Goal: Task Accomplishment & Management: Use online tool/utility

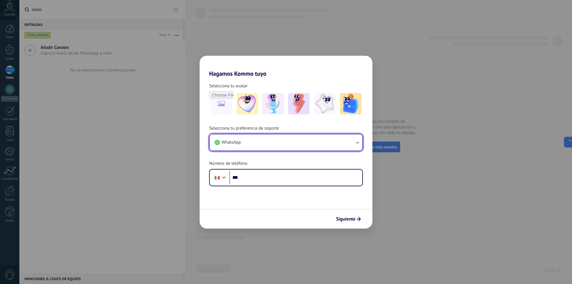
click at [356, 142] on icon "button" at bounding box center [357, 142] width 6 height 6
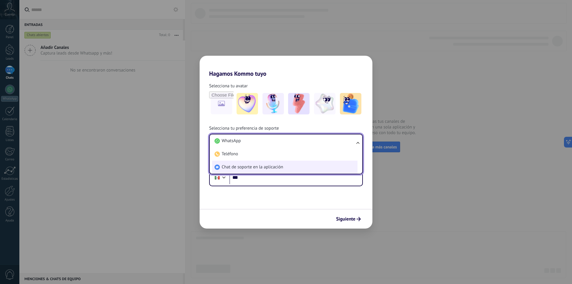
click at [296, 166] on li "Chat de soporte en la aplicación" at bounding box center [284, 167] width 145 height 13
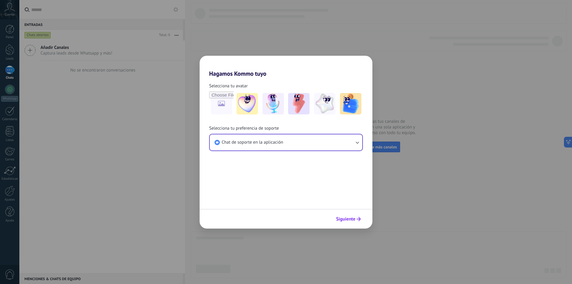
click at [356, 218] on span "Siguiente" at bounding box center [348, 219] width 25 height 4
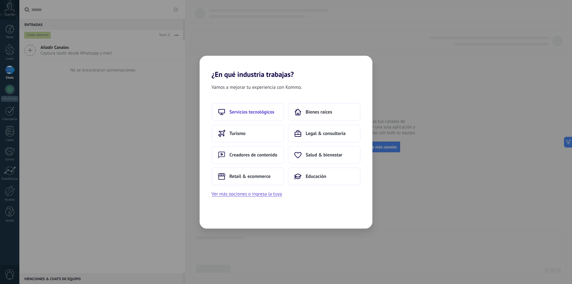
click at [258, 109] on span "Servicios tecnológicos" at bounding box center [252, 112] width 45 height 6
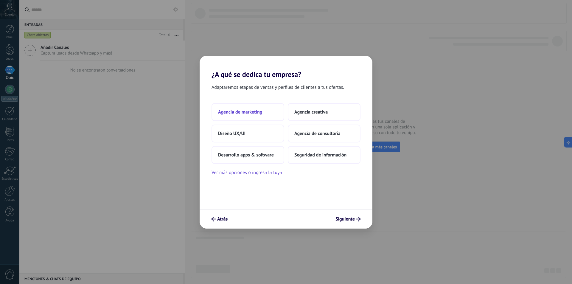
click at [261, 109] on span "Agencia de marketing" at bounding box center [240, 112] width 44 height 6
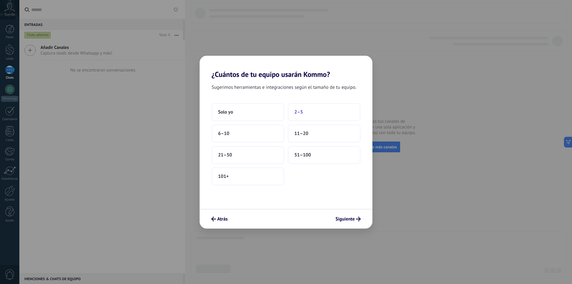
click at [300, 108] on button "2–5" at bounding box center [324, 112] width 73 height 18
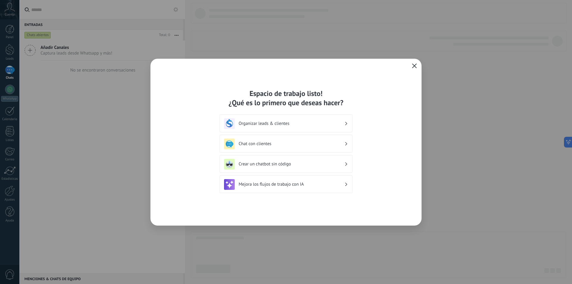
click at [415, 65] on icon "button" at bounding box center [414, 65] width 5 height 5
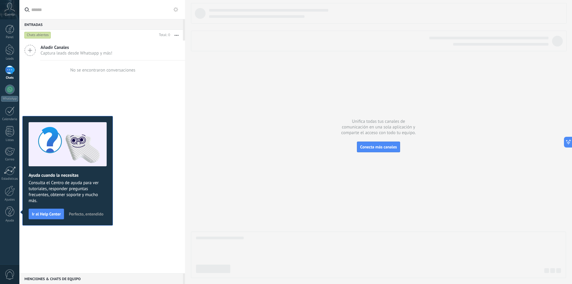
click at [93, 212] on span "Perfecto, entendido" at bounding box center [86, 214] width 35 height 4
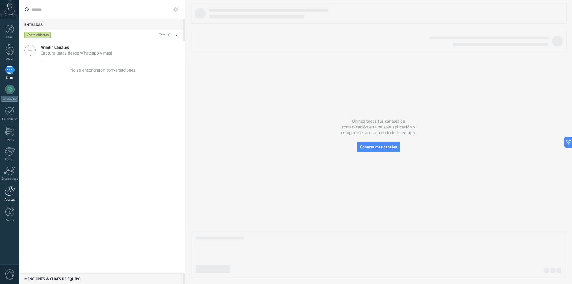
click at [13, 189] on div at bounding box center [10, 191] width 10 height 10
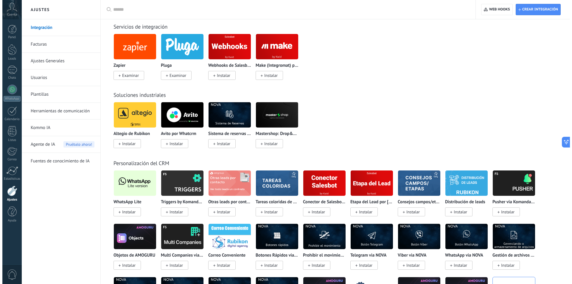
scroll to position [954, 0]
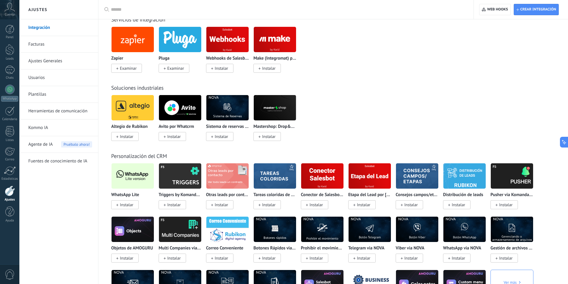
click at [127, 205] on span "Instalar" at bounding box center [126, 204] width 13 height 5
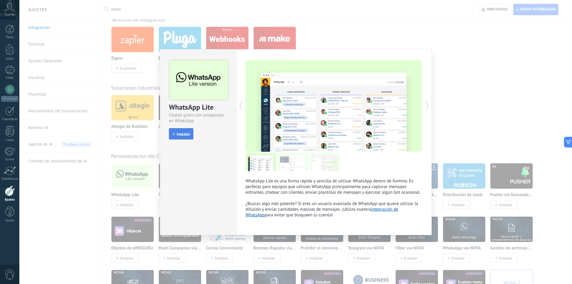
click at [185, 133] on span "Instalar" at bounding box center [183, 134] width 13 height 4
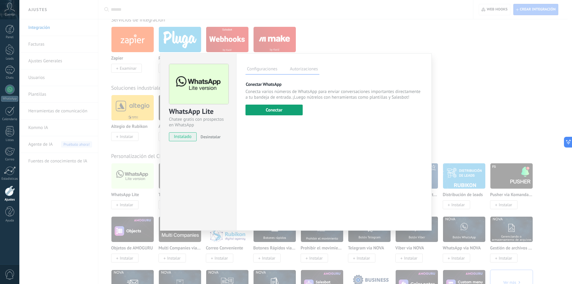
click at [292, 109] on button "Conectar" at bounding box center [274, 110] width 57 height 11
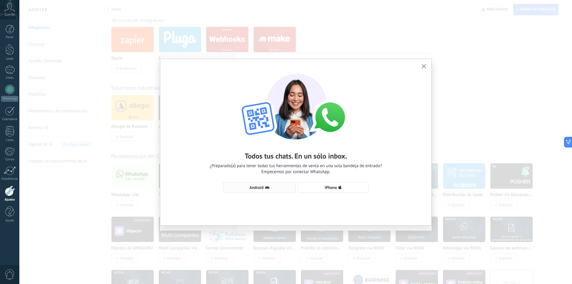
click at [263, 187] on span "Android" at bounding box center [256, 187] width 14 height 4
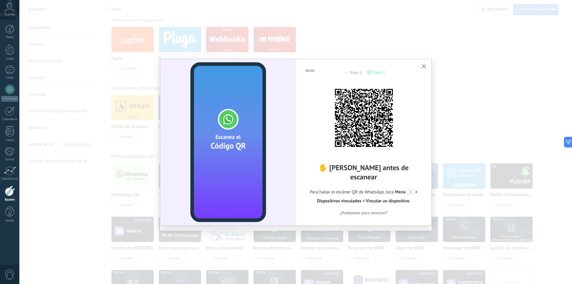
click at [424, 64] on button "button" at bounding box center [423, 67] width 7 height 8
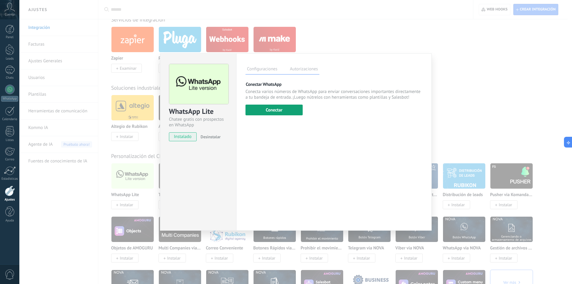
click at [281, 109] on button "Conectar" at bounding box center [274, 110] width 57 height 11
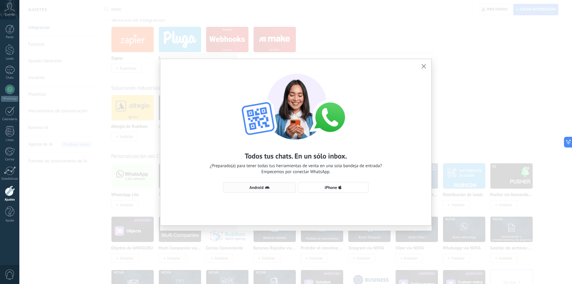
click at [266, 187] on use "button" at bounding box center [267, 187] width 5 height 3
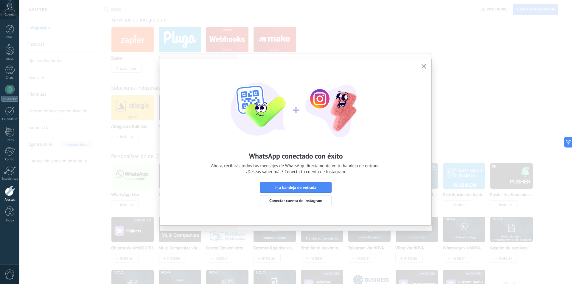
click at [425, 64] on button "button" at bounding box center [423, 67] width 7 height 8
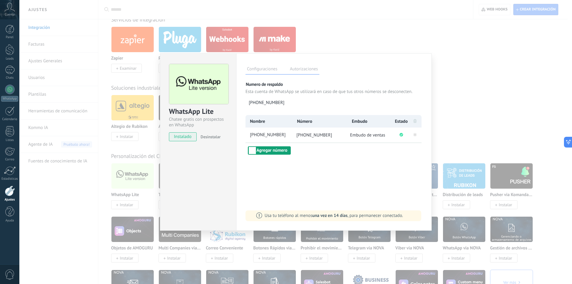
click at [266, 152] on button "Agregar número" at bounding box center [269, 150] width 43 height 8
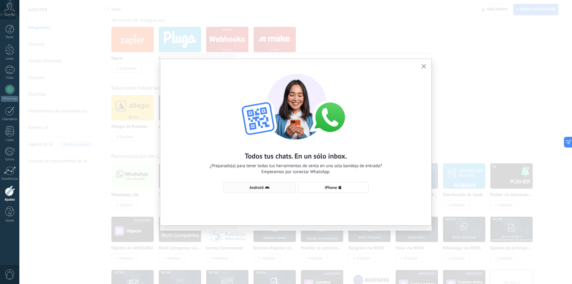
click at [263, 186] on span "Android" at bounding box center [256, 187] width 14 height 4
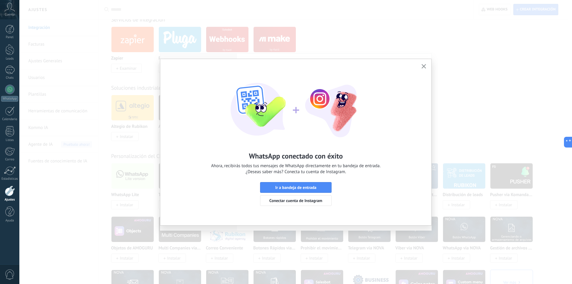
click at [426, 64] on button "button" at bounding box center [423, 67] width 7 height 8
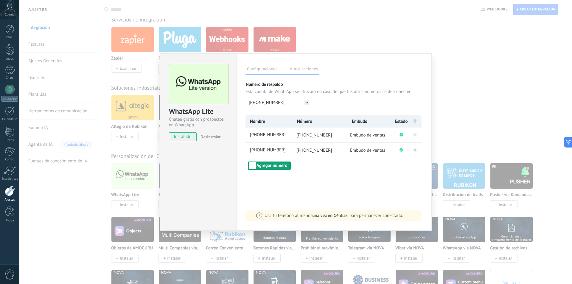
click at [283, 165] on button "Agregar número" at bounding box center [269, 166] width 43 height 8
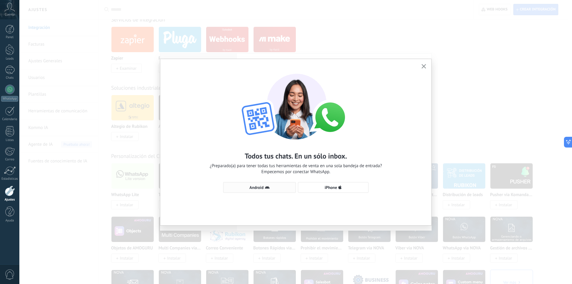
click at [259, 186] on span "Android" at bounding box center [256, 187] width 14 height 4
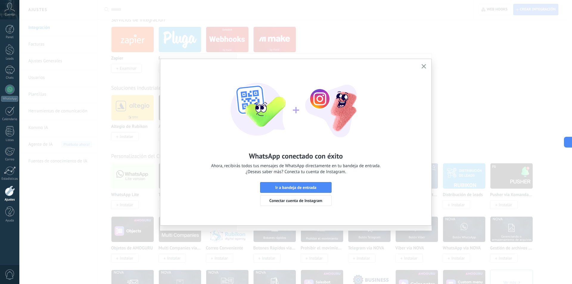
click at [424, 64] on button "button" at bounding box center [423, 67] width 7 height 8
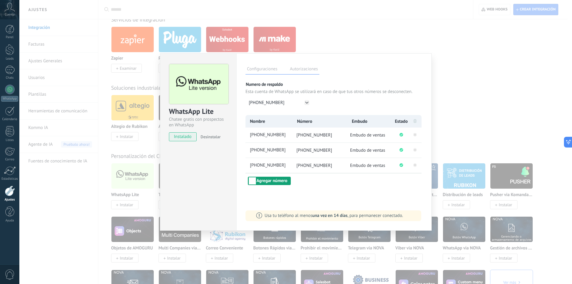
click at [280, 182] on button "Agregar número" at bounding box center [269, 181] width 43 height 8
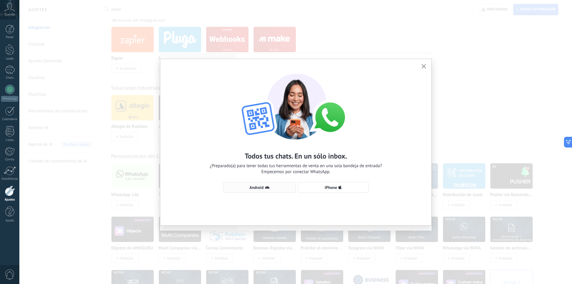
click at [258, 186] on span "Android" at bounding box center [256, 187] width 14 height 4
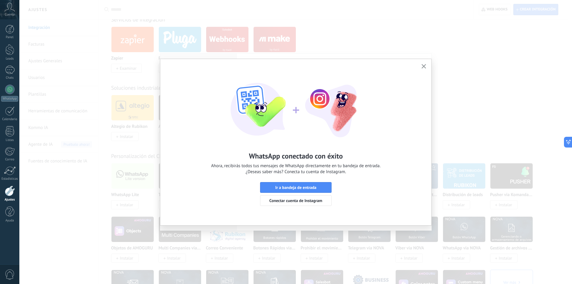
click at [423, 64] on button "button" at bounding box center [423, 67] width 7 height 8
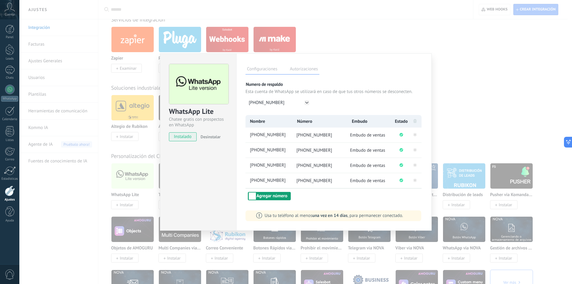
click at [267, 195] on button "Agregar número" at bounding box center [269, 196] width 43 height 8
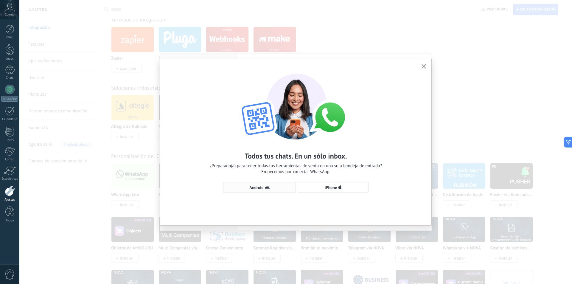
click at [264, 187] on span "Android" at bounding box center [260, 187] width 66 height 5
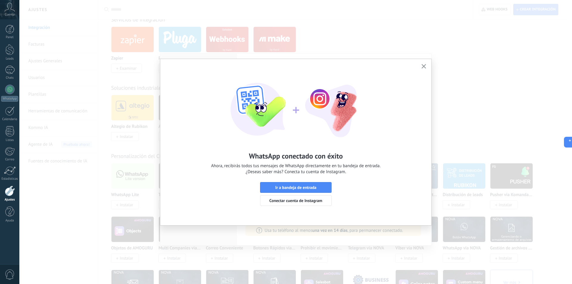
click at [424, 66] on icon "button" at bounding box center [424, 66] width 4 height 4
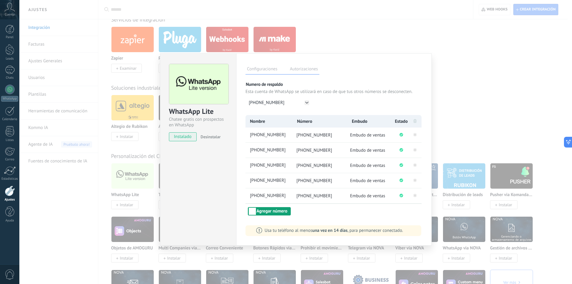
click at [269, 208] on button "Agregar número" at bounding box center [269, 211] width 43 height 8
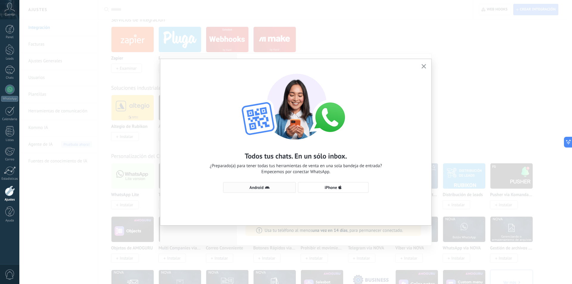
click at [260, 186] on span "Android" at bounding box center [256, 187] width 14 height 4
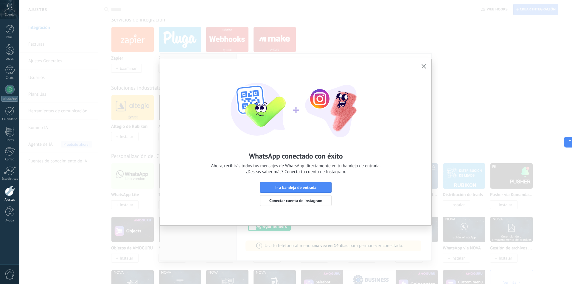
click at [423, 64] on icon "button" at bounding box center [424, 66] width 4 height 4
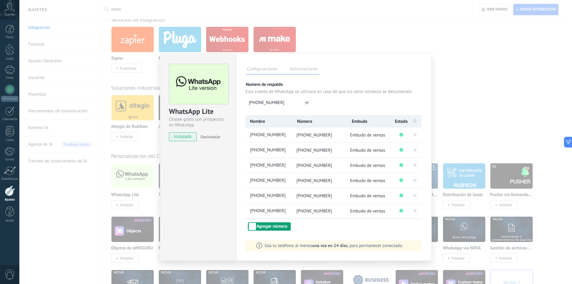
click at [271, 226] on button "Agregar número" at bounding box center [269, 226] width 43 height 8
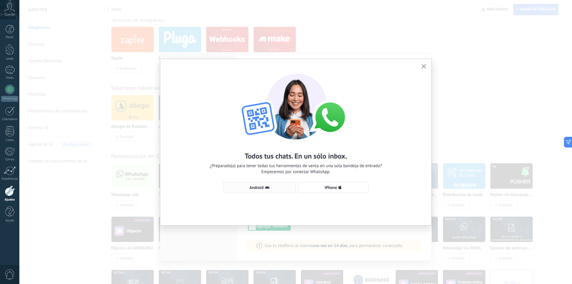
click at [259, 185] on span "Android" at bounding box center [256, 187] width 14 height 4
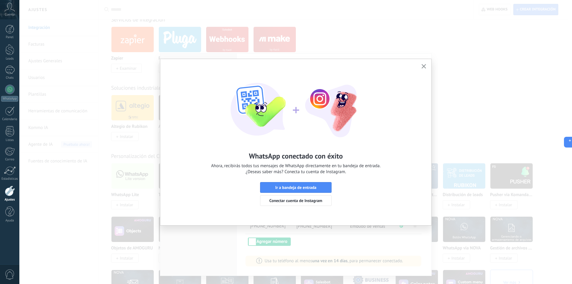
click at [422, 64] on button "button" at bounding box center [423, 67] width 7 height 8
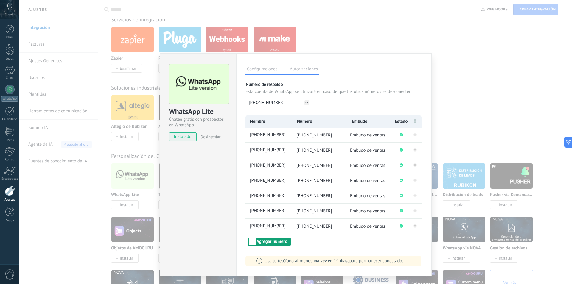
click at [276, 243] on button "Agregar número" at bounding box center [269, 242] width 43 height 8
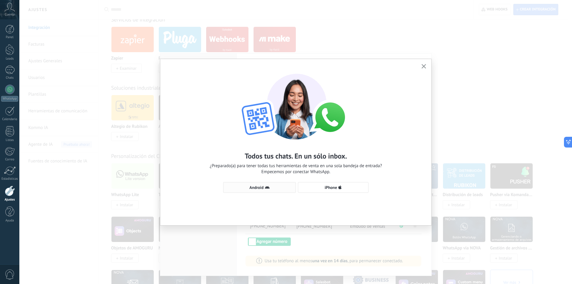
click at [266, 187] on icon "button" at bounding box center [267, 187] width 5 height 5
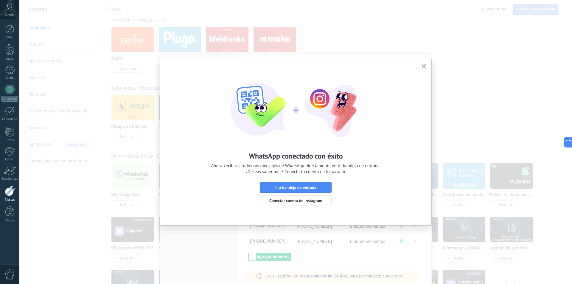
click at [424, 65] on icon "button" at bounding box center [424, 66] width 4 height 4
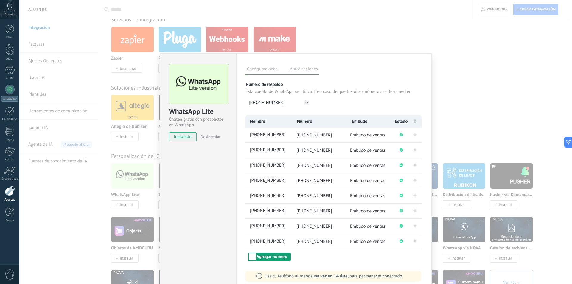
click at [277, 256] on button "Agregar número" at bounding box center [269, 257] width 43 height 8
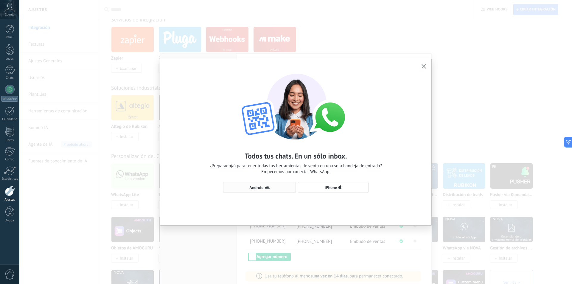
click at [263, 188] on span "Android" at bounding box center [256, 187] width 14 height 4
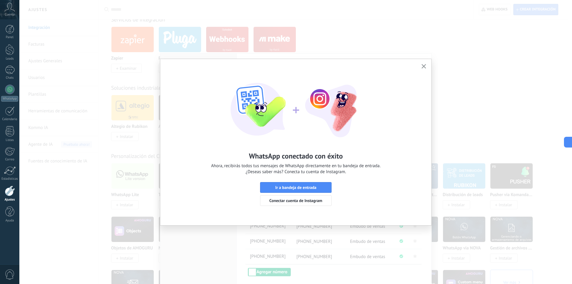
click at [423, 66] on icon "button" at bounding box center [424, 66] width 4 height 4
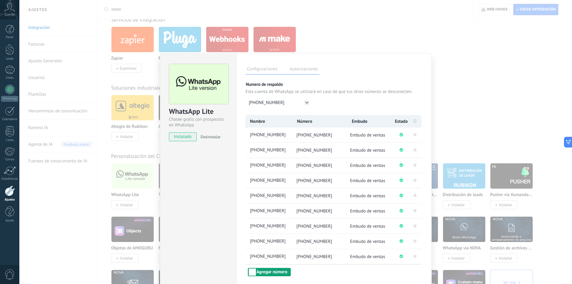
click at [263, 271] on button "Agregar número" at bounding box center [269, 272] width 43 height 8
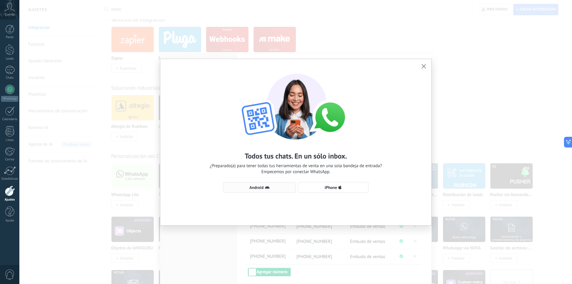
click at [266, 187] on icon "button" at bounding box center [267, 187] width 5 height 5
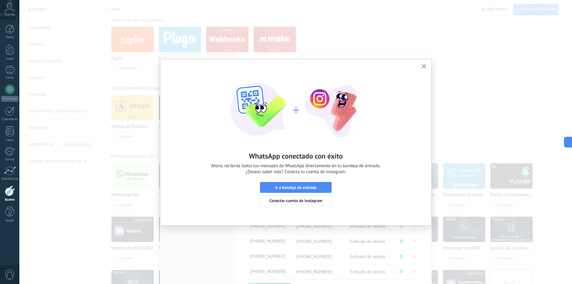
click at [426, 64] on button "button" at bounding box center [423, 67] width 7 height 8
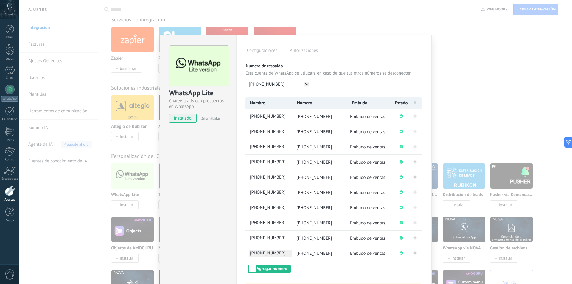
scroll to position [38, 0]
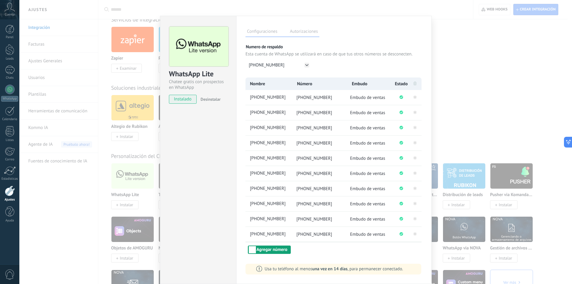
click at [267, 249] on button "Agregar número" at bounding box center [269, 250] width 43 height 8
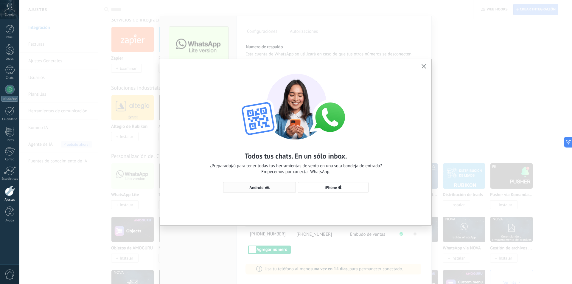
click at [260, 184] on button "Android" at bounding box center [259, 187] width 73 height 11
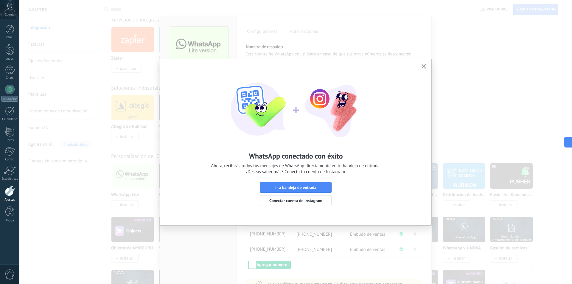
click at [424, 64] on button "button" at bounding box center [423, 67] width 7 height 8
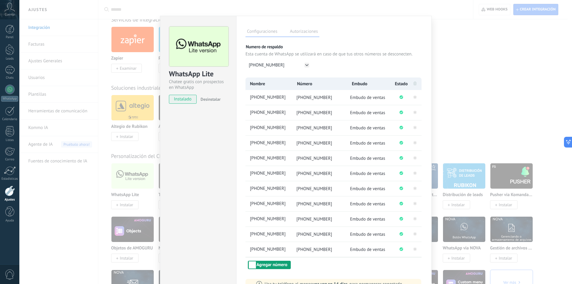
click at [271, 265] on button "Agregar número" at bounding box center [269, 265] width 43 height 8
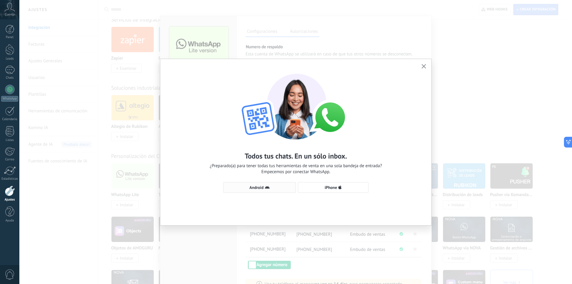
click at [261, 186] on span "Android" at bounding box center [256, 187] width 14 height 4
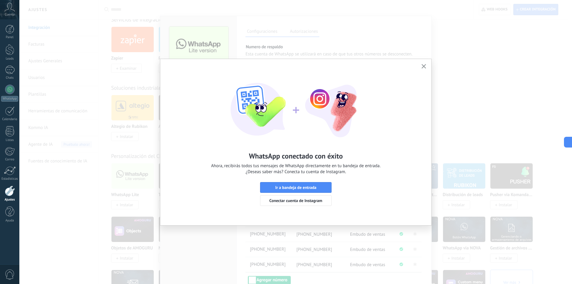
click at [424, 65] on icon "button" at bounding box center [424, 66] width 4 height 4
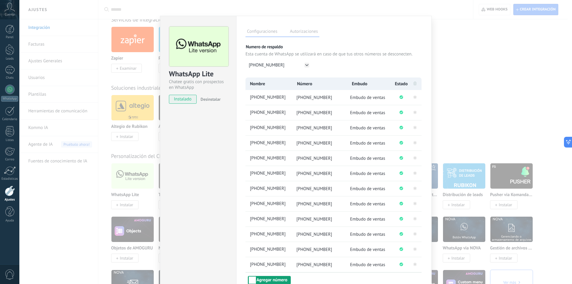
click at [266, 277] on button "Agregar número" at bounding box center [269, 280] width 43 height 8
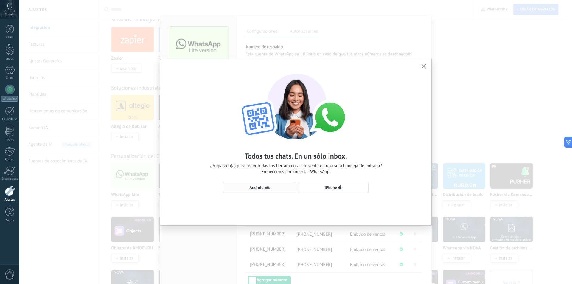
click at [254, 182] on div "Android iPhone" at bounding box center [295, 187] width 145 height 11
click at [255, 185] on button "Android" at bounding box center [259, 187] width 73 height 11
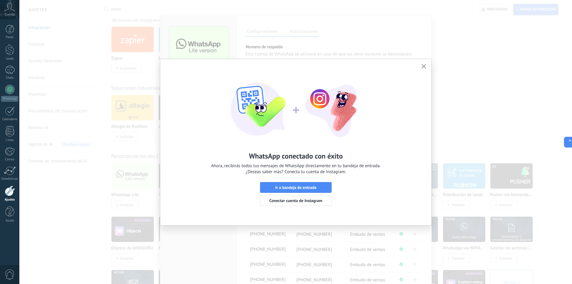
click at [426, 65] on use "button" at bounding box center [424, 66] width 4 height 4
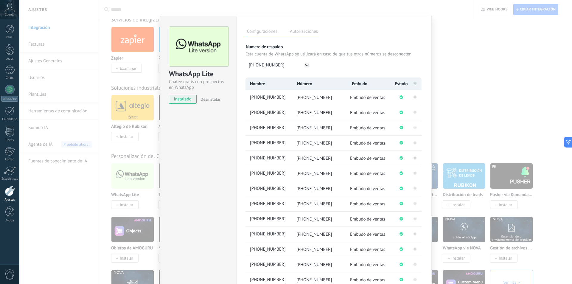
scroll to position [83, 0]
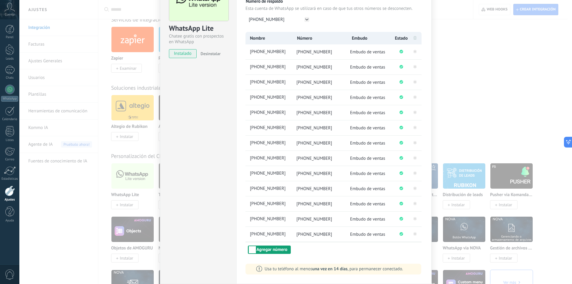
click at [269, 250] on button "Agregar número" at bounding box center [269, 250] width 43 height 8
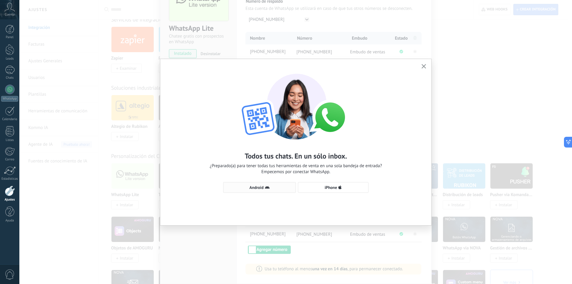
click at [265, 185] on button "Android" at bounding box center [259, 187] width 73 height 11
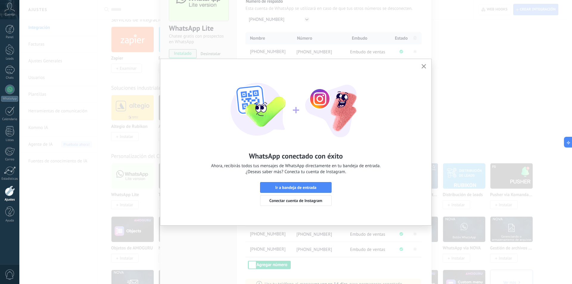
click at [423, 64] on button "button" at bounding box center [423, 67] width 7 height 8
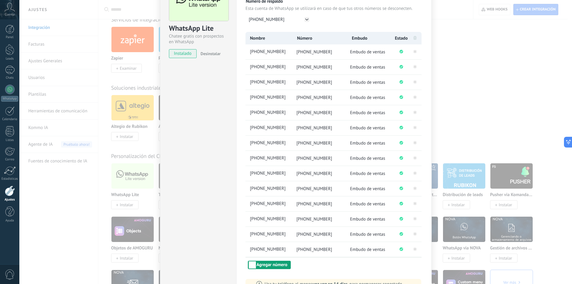
click at [269, 264] on button "Agregar número" at bounding box center [269, 265] width 43 height 8
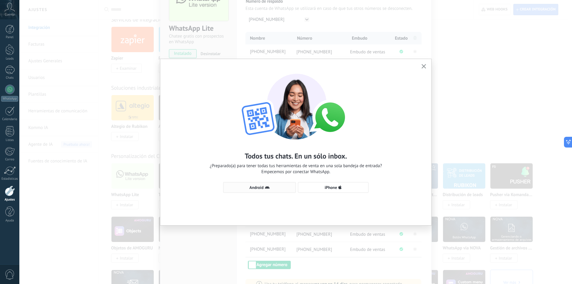
click at [266, 185] on button "Android" at bounding box center [259, 187] width 73 height 11
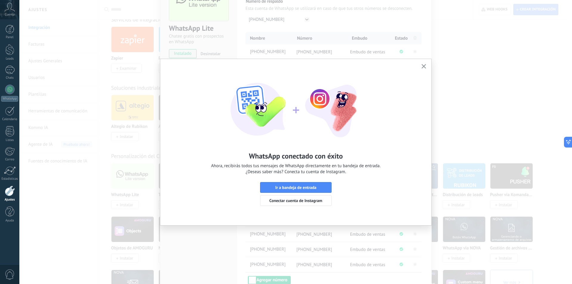
click at [424, 63] on button "button" at bounding box center [423, 67] width 7 height 8
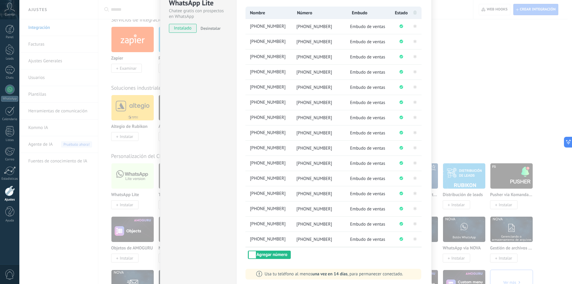
scroll to position [114, 0]
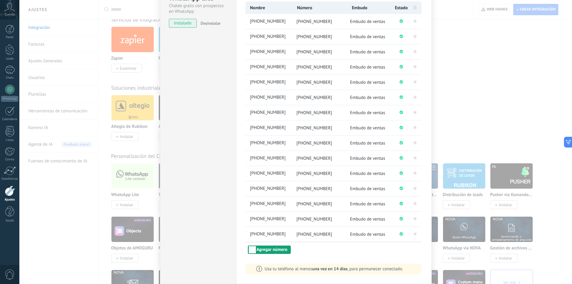
click at [270, 250] on button "Agregar número" at bounding box center [269, 250] width 43 height 8
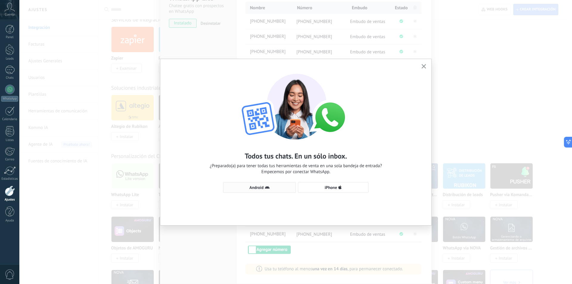
click at [266, 185] on button "Android" at bounding box center [259, 187] width 73 height 11
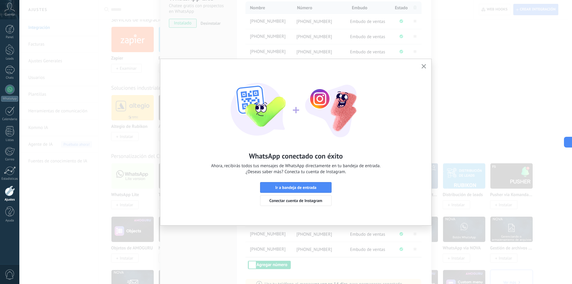
click at [424, 63] on button "button" at bounding box center [423, 67] width 7 height 8
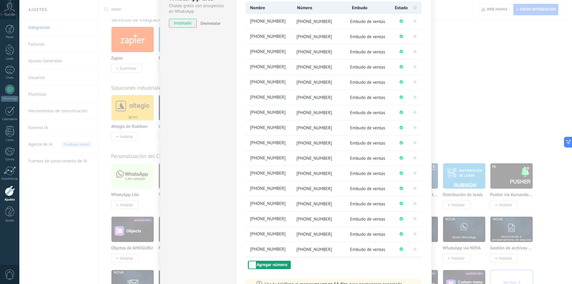
click at [280, 264] on button "Agregar número" at bounding box center [269, 265] width 43 height 8
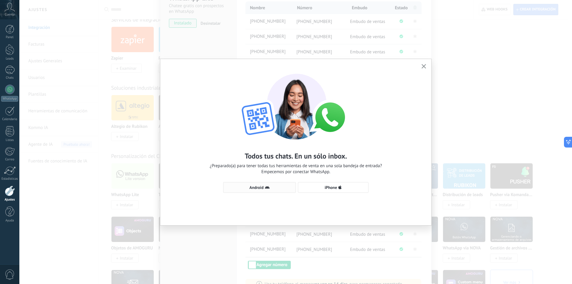
click at [266, 188] on use "button" at bounding box center [267, 187] width 5 height 3
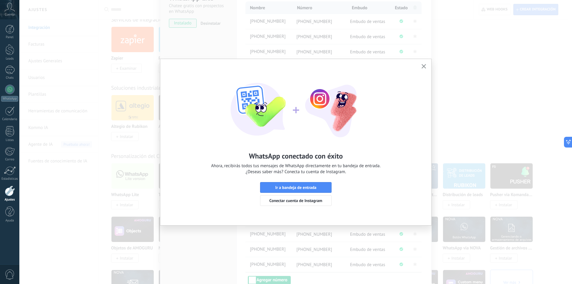
click at [539, 6] on div "WhatsApp conectado con éxito Ahora, recibirás todos tus mensajes de WhatsApp di…" at bounding box center [295, 142] width 553 height 284
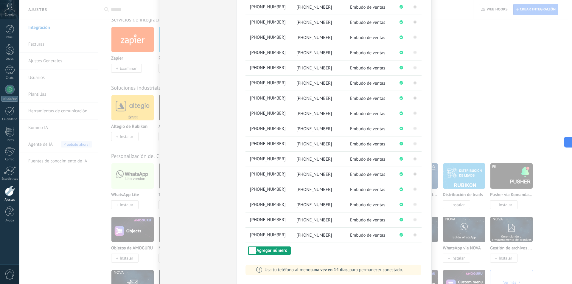
scroll to position [144, 0]
click at [278, 250] on button "Agregar número" at bounding box center [269, 250] width 43 height 8
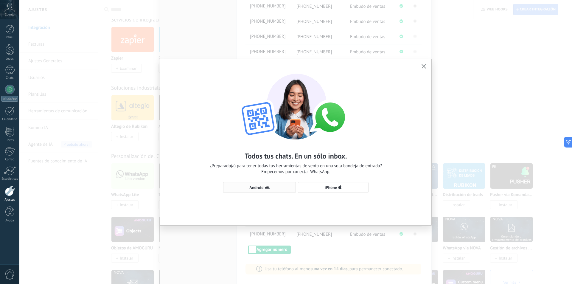
click at [258, 186] on span "Android" at bounding box center [256, 187] width 14 height 4
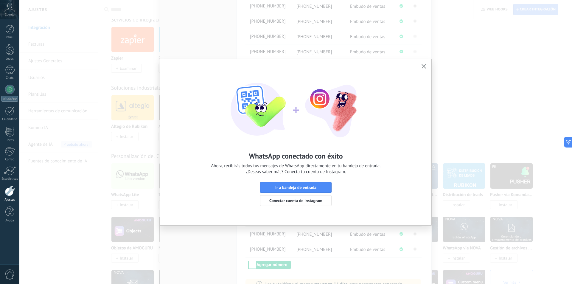
click at [424, 65] on icon "button" at bounding box center [424, 66] width 4 height 4
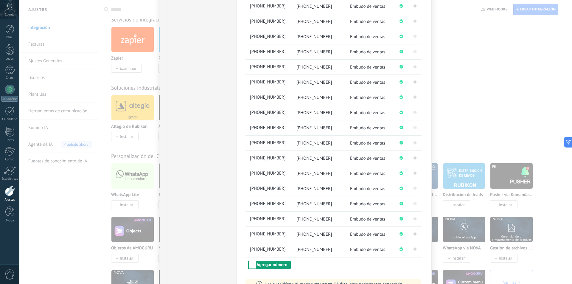
click at [275, 264] on button "Agregar número" at bounding box center [269, 265] width 43 height 8
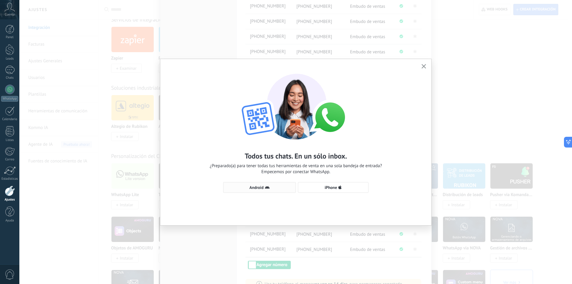
click at [258, 182] on button "Android" at bounding box center [259, 187] width 73 height 11
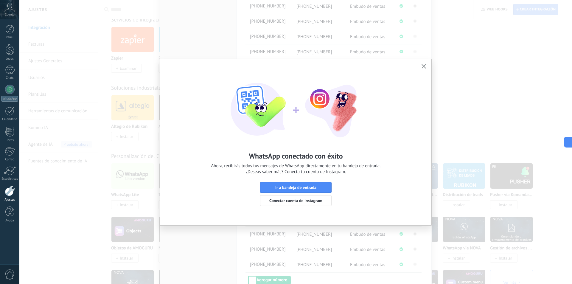
click at [425, 64] on button "button" at bounding box center [423, 67] width 7 height 8
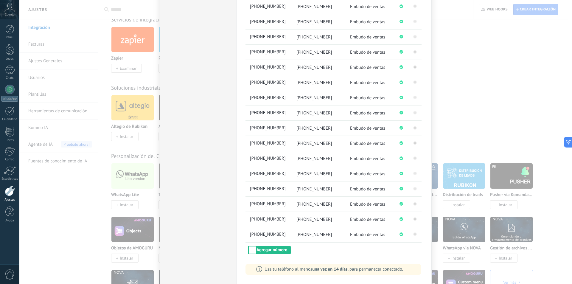
scroll to position [174, 0]
click at [279, 247] on button "Agregar número" at bounding box center [269, 250] width 43 height 8
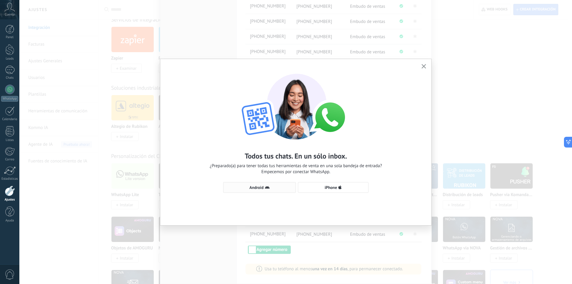
click at [261, 186] on span "Android" at bounding box center [256, 187] width 14 height 4
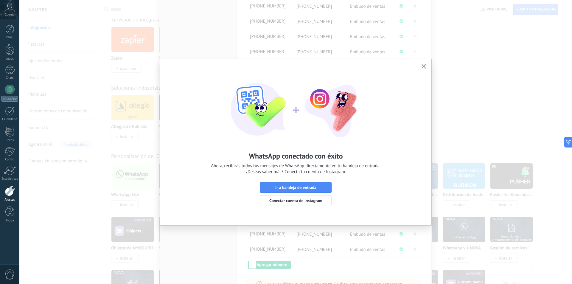
click at [425, 65] on icon "button" at bounding box center [424, 66] width 4 height 4
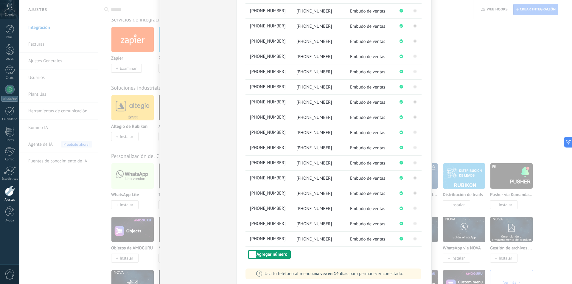
scroll to position [190, 0]
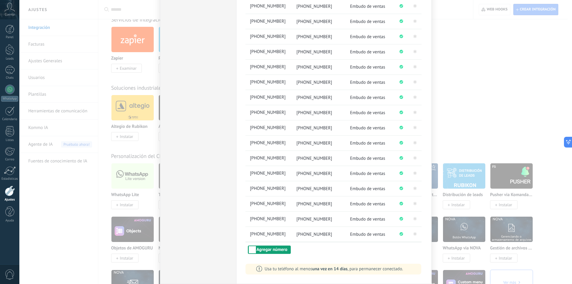
click at [271, 251] on button "Agregar número" at bounding box center [269, 250] width 43 height 8
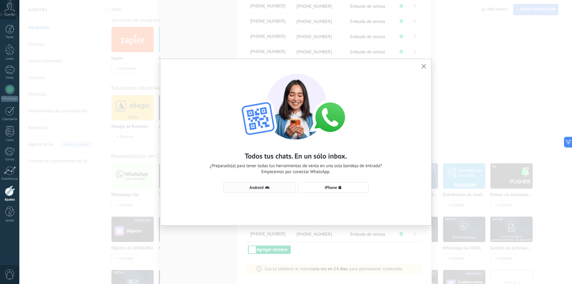
click at [264, 184] on button "Android" at bounding box center [259, 187] width 73 height 11
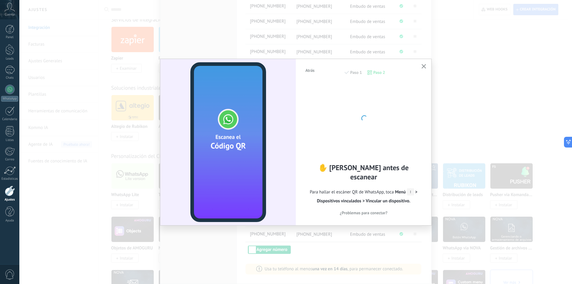
click at [423, 64] on icon "button" at bounding box center [424, 66] width 4 height 4
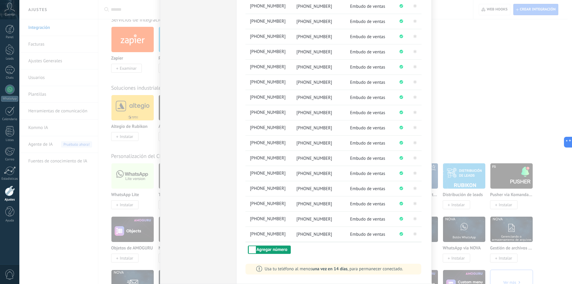
click at [275, 247] on button "Agregar número" at bounding box center [269, 250] width 43 height 8
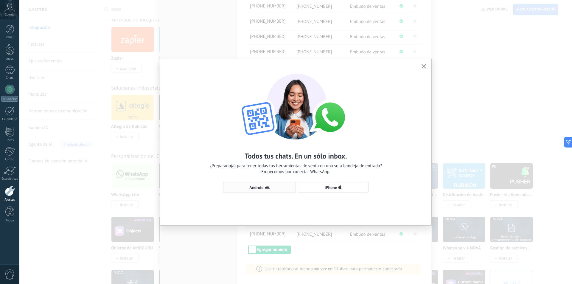
click at [254, 185] on span "Android" at bounding box center [256, 187] width 14 height 4
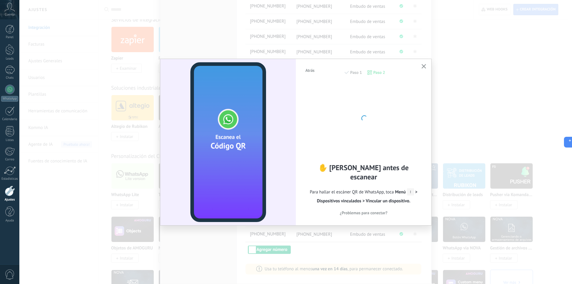
click at [426, 64] on icon "button" at bounding box center [424, 66] width 4 height 4
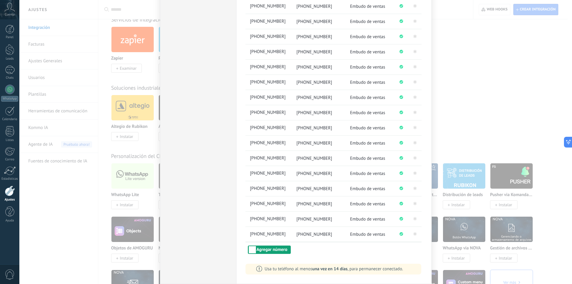
click at [270, 251] on button "Agregar número" at bounding box center [269, 250] width 43 height 8
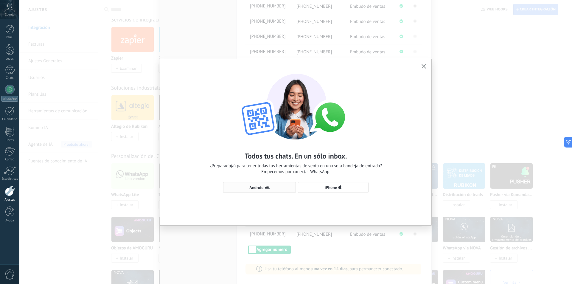
click at [261, 185] on button "Android" at bounding box center [259, 187] width 73 height 11
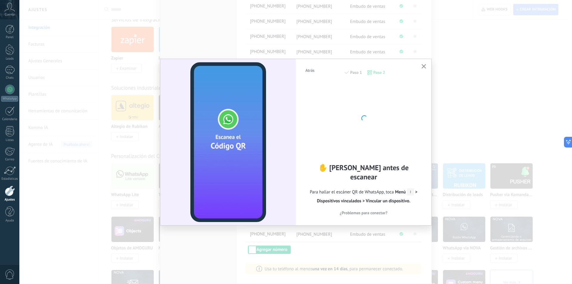
click at [424, 64] on button "button" at bounding box center [423, 67] width 7 height 8
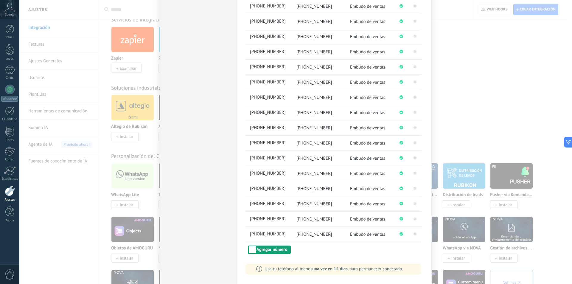
click at [268, 247] on button "Agregar número" at bounding box center [269, 250] width 43 height 8
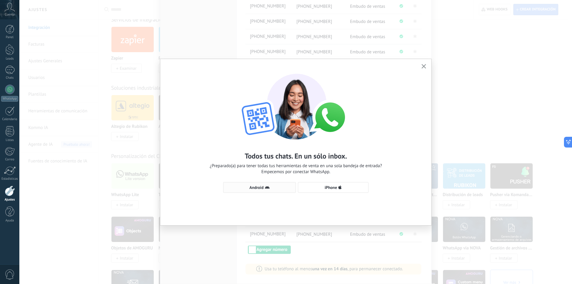
click at [258, 187] on span "Android" at bounding box center [256, 187] width 14 height 4
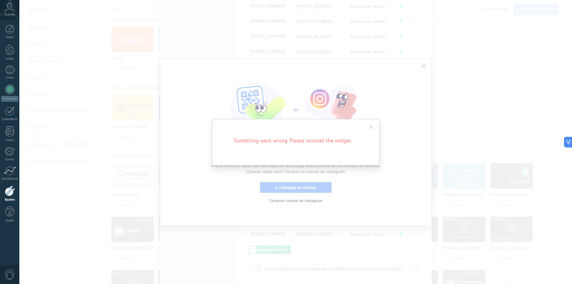
click at [374, 125] on span at bounding box center [372, 127] width 10 height 10
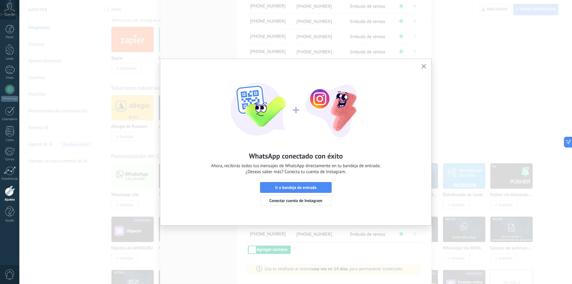
click at [426, 65] on icon "button" at bounding box center [424, 66] width 4 height 4
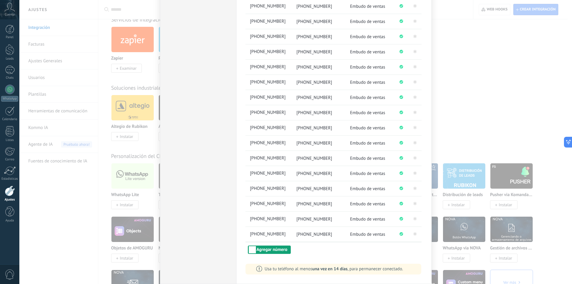
click at [264, 251] on button "Agregar número" at bounding box center [269, 250] width 43 height 8
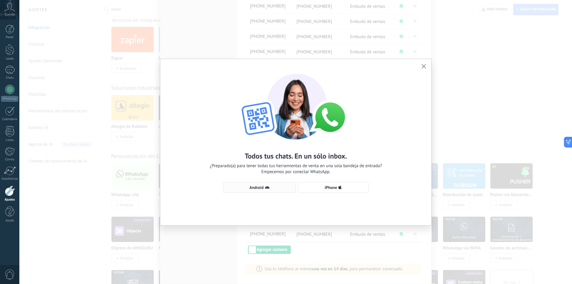
click at [265, 189] on icon "button" at bounding box center [267, 187] width 5 height 5
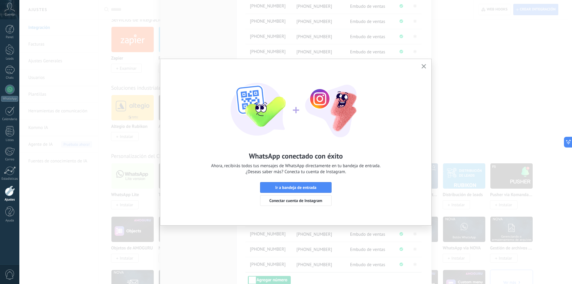
click at [424, 63] on button "button" at bounding box center [423, 67] width 7 height 8
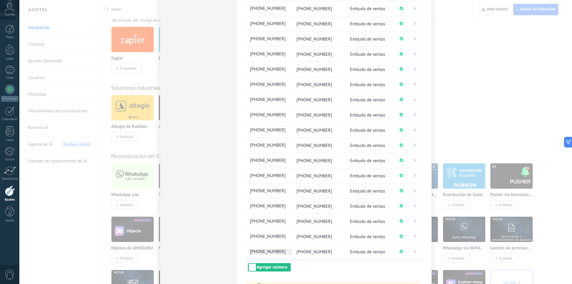
scroll to position [220, 0]
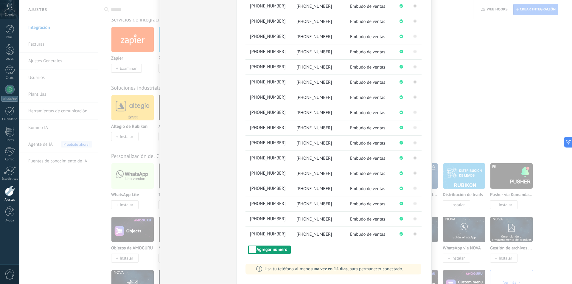
click at [273, 248] on button "Agregar número" at bounding box center [269, 250] width 43 height 8
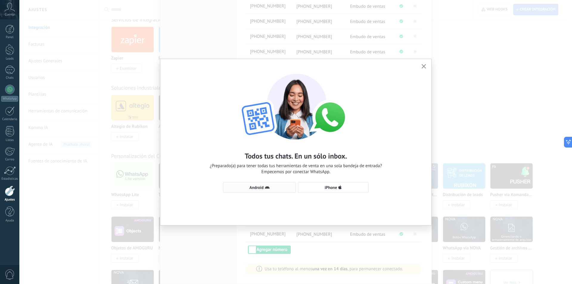
click at [259, 188] on span "Android" at bounding box center [256, 187] width 14 height 4
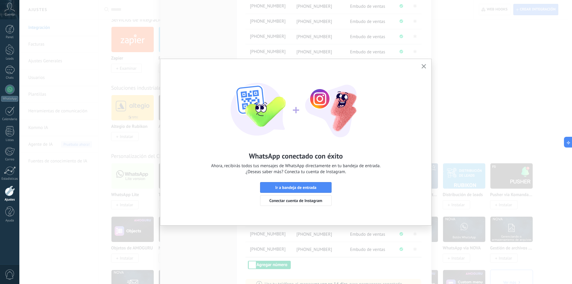
click at [423, 65] on icon "button" at bounding box center [424, 66] width 4 height 4
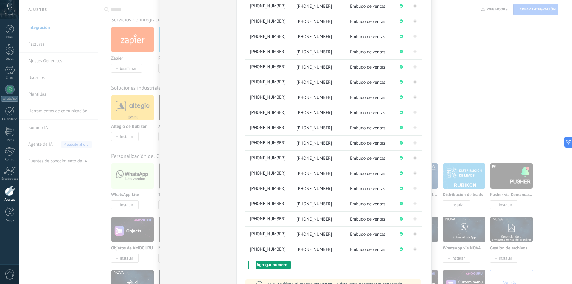
click at [263, 262] on button "Agregar número" at bounding box center [269, 265] width 43 height 8
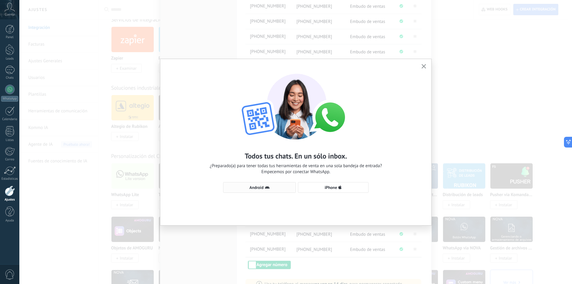
click at [265, 187] on icon "button" at bounding box center [267, 187] width 5 height 5
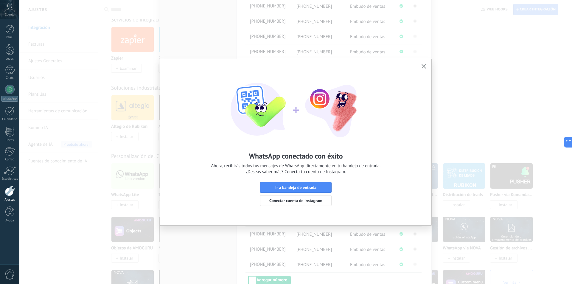
click at [424, 64] on button "button" at bounding box center [423, 67] width 7 height 8
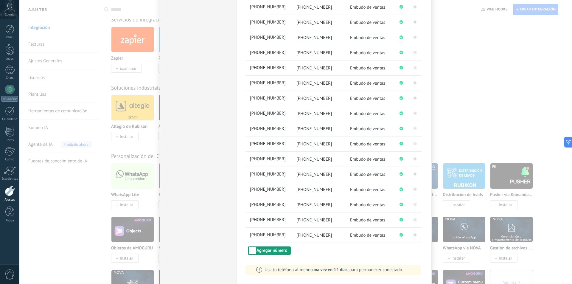
scroll to position [250, 0]
click at [274, 250] on button "Agregar número" at bounding box center [269, 250] width 43 height 8
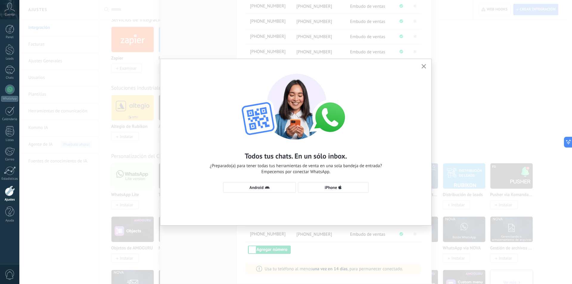
click at [269, 182] on div "Todos tus chats. En un sólo inbox. ¿Preparado(a) para tener todas tus herramien…" at bounding box center [295, 130] width 271 height 143
click at [269, 186] on icon "button" at bounding box center [267, 187] width 5 height 5
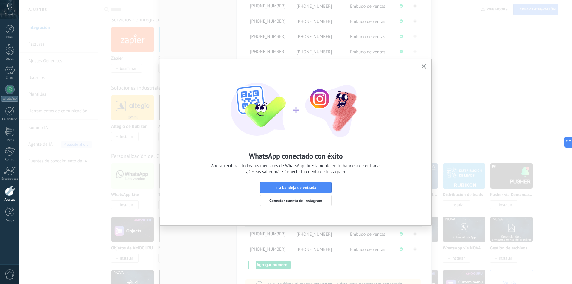
click at [424, 64] on button "button" at bounding box center [423, 67] width 7 height 8
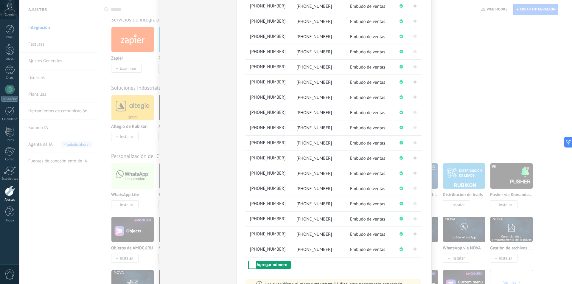
click at [267, 265] on button "Agregar número" at bounding box center [269, 265] width 43 height 8
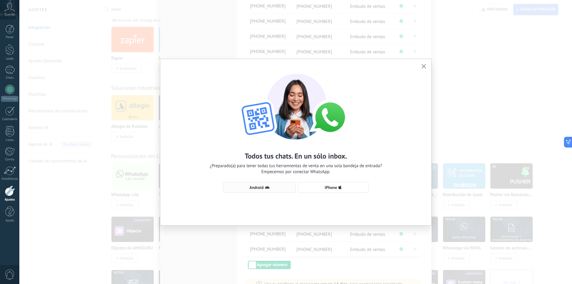
click at [265, 186] on icon "button" at bounding box center [267, 187] width 5 height 5
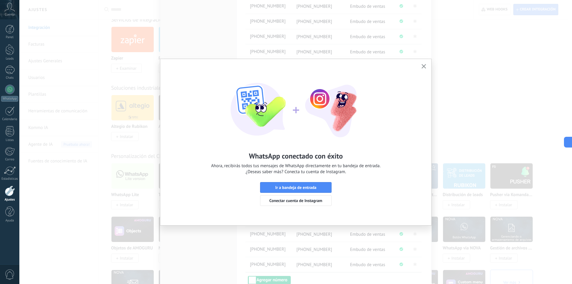
click at [423, 66] on icon "button" at bounding box center [424, 66] width 4 height 4
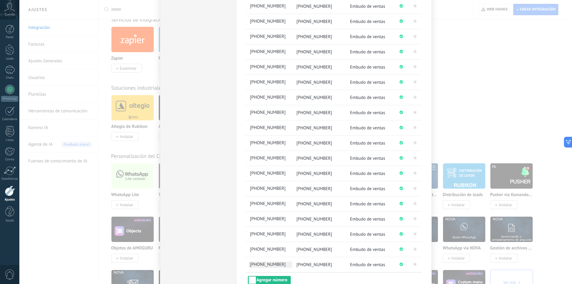
scroll to position [281, 0]
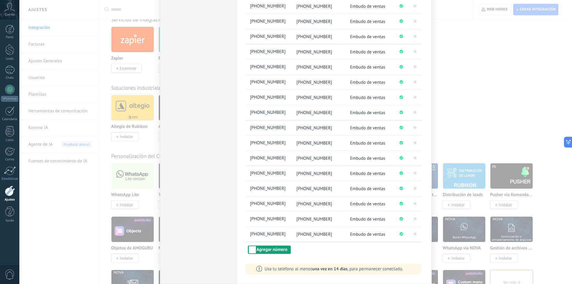
click at [271, 251] on button "Agregar número" at bounding box center [269, 250] width 43 height 8
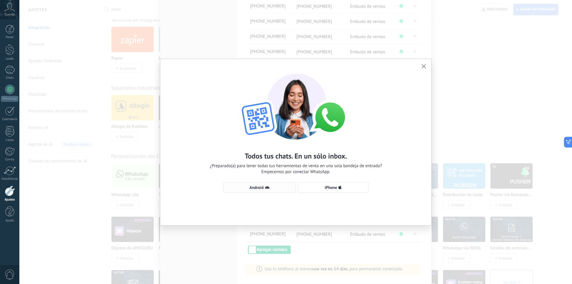
click at [261, 189] on span "Android" at bounding box center [256, 187] width 14 height 4
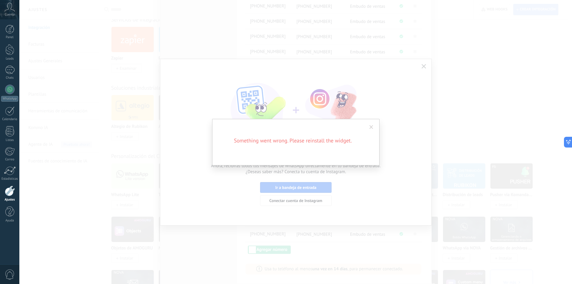
click at [372, 126] on span at bounding box center [372, 127] width 4 height 4
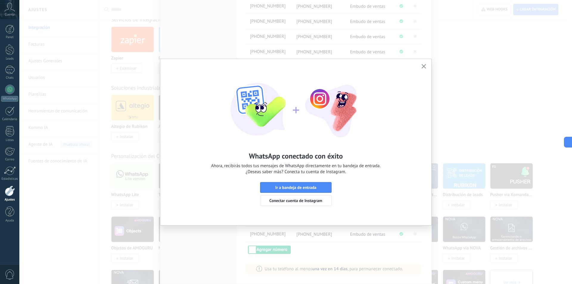
click at [426, 65] on use "button" at bounding box center [424, 66] width 4 height 4
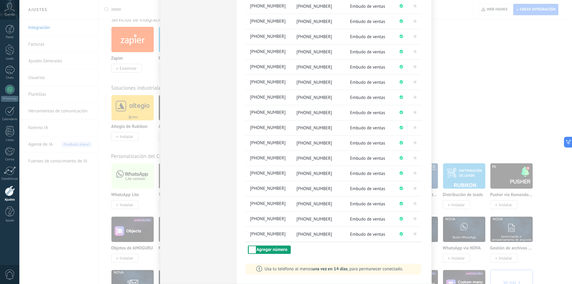
click at [274, 248] on button "Agregar número" at bounding box center [269, 250] width 43 height 8
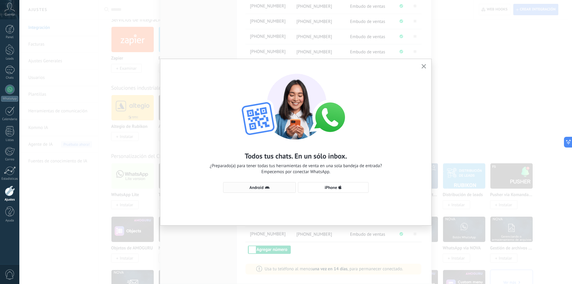
click at [262, 186] on span "Android" at bounding box center [256, 187] width 14 height 4
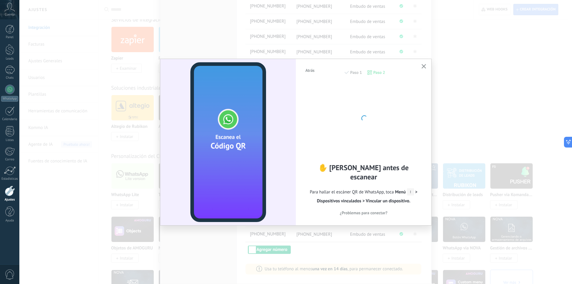
click at [424, 64] on icon "button" at bounding box center [424, 66] width 4 height 4
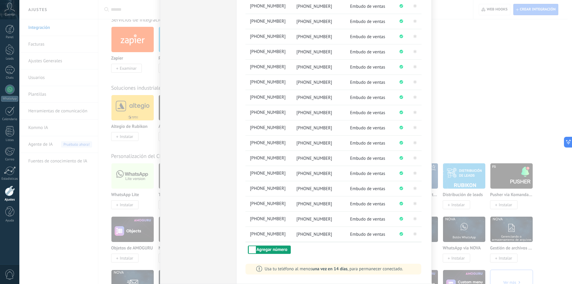
click at [268, 246] on button "Agregar número" at bounding box center [269, 250] width 43 height 8
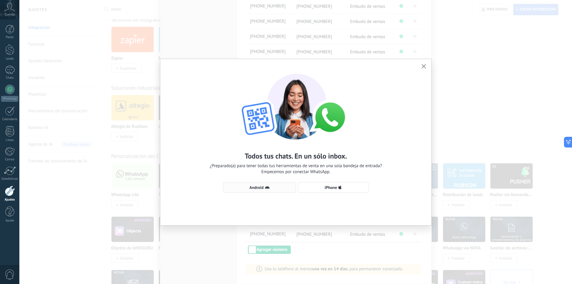
click at [272, 184] on button "Android" at bounding box center [259, 187] width 73 height 11
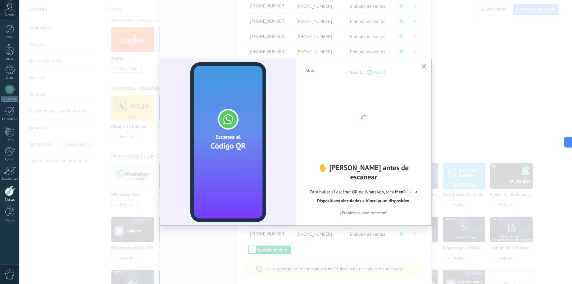
click at [425, 63] on button "button" at bounding box center [423, 67] width 7 height 8
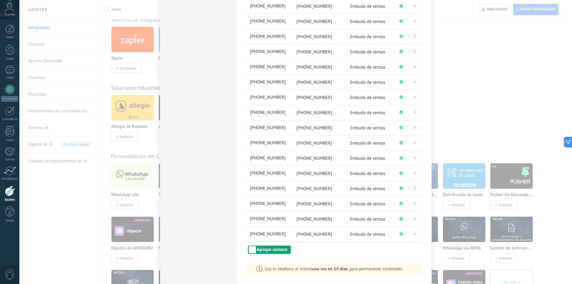
click at [275, 251] on button "Agregar número" at bounding box center [269, 250] width 43 height 8
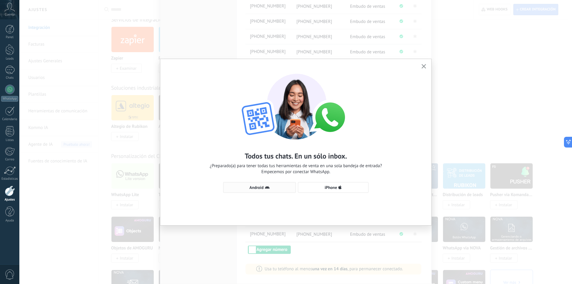
click at [261, 189] on span "Android" at bounding box center [256, 187] width 14 height 4
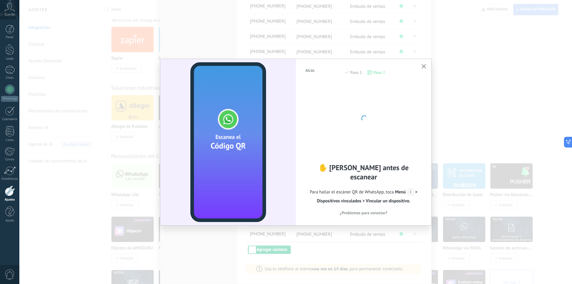
click at [424, 66] on icon "button" at bounding box center [424, 66] width 4 height 4
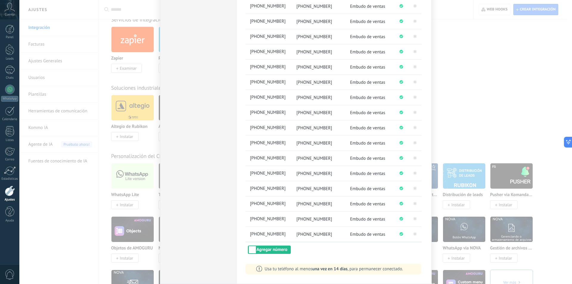
click at [10, 192] on div at bounding box center [10, 191] width 10 height 10
